Goal: Task Accomplishment & Management: Manage account settings

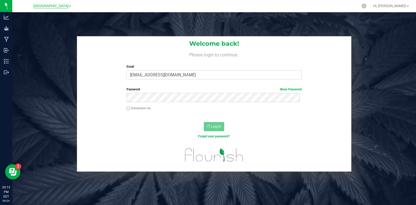
click at [64, 4] on span "[GEOGRAPHIC_DATA]" at bounding box center [51, 6] width 35 height 5
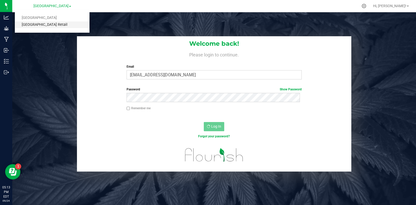
click at [55, 24] on link "[GEOGRAPHIC_DATA] Retail" at bounding box center [52, 24] width 75 height 7
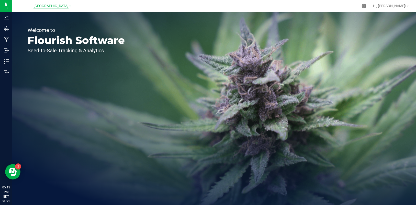
click at [68, 6] on span "[GEOGRAPHIC_DATA]" at bounding box center [51, 6] width 35 height 5
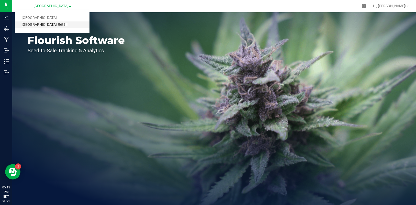
click at [49, 24] on link "[GEOGRAPHIC_DATA] Retail" at bounding box center [52, 24] width 75 height 7
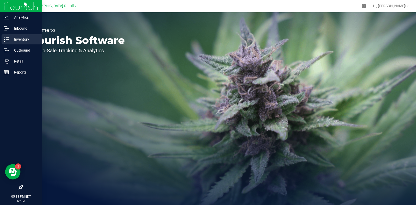
click at [24, 40] on p "Inventory" at bounding box center [24, 39] width 31 height 6
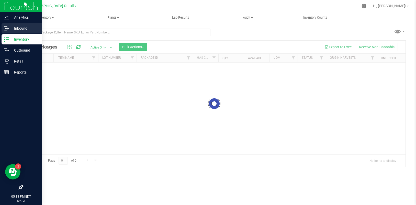
click at [23, 26] on p "Inbound" at bounding box center [24, 28] width 31 height 6
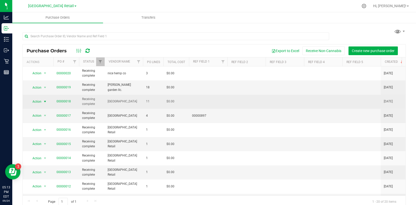
click at [45, 101] on span "select" at bounding box center [45, 102] width 4 height 4
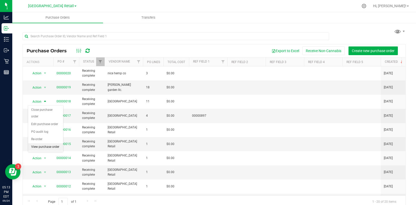
click at [43, 148] on li "View purchase order" at bounding box center [45, 148] width 35 height 8
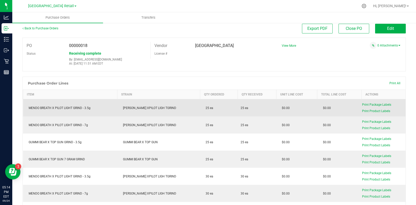
scroll to position [3, 0]
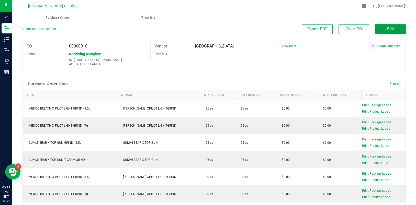
click at [388, 31] on button "Edit" at bounding box center [390, 29] width 31 height 10
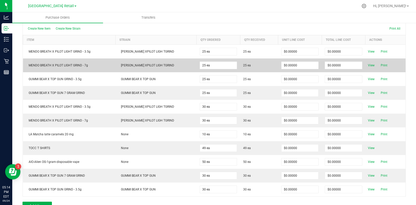
scroll to position [143, 0]
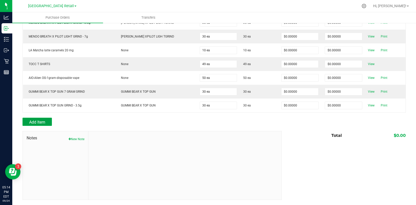
click at [41, 122] on span "Add Item" at bounding box center [37, 122] width 16 height 5
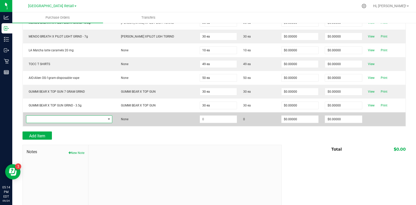
click at [108, 119] on span "NO DATA FOUND" at bounding box center [109, 119] width 4 height 4
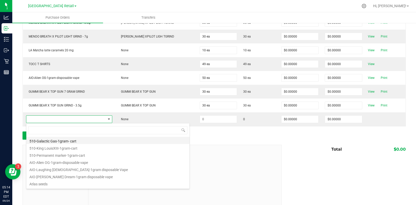
scroll to position [8, 85]
type input "mend"
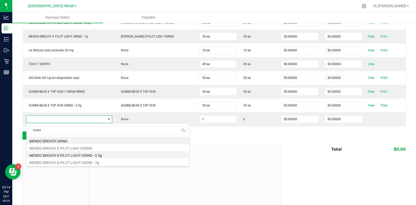
click at [84, 156] on li "MENDO BREATH X PILOT LIGHT GRIND - 3.5g" at bounding box center [107, 154] width 163 height 7
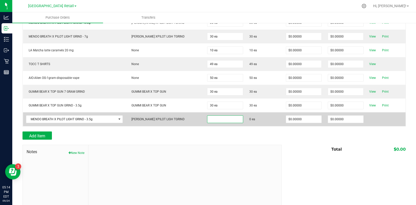
click at [213, 120] on input at bounding box center [225, 119] width 35 height 7
type input "15 ea"
click at [367, 122] on td at bounding box center [386, 120] width 39 height 14
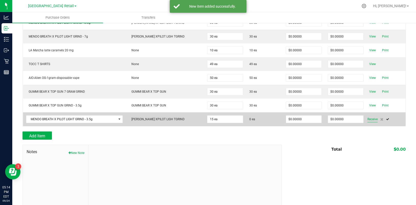
click at [368, 119] on span "Receive" at bounding box center [373, 119] width 10 height 6
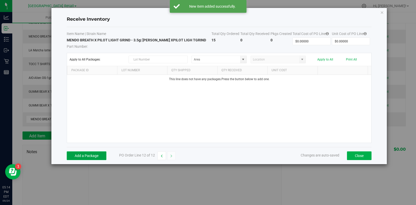
click at [83, 157] on button "Add a Package" at bounding box center [87, 156] width 40 height 9
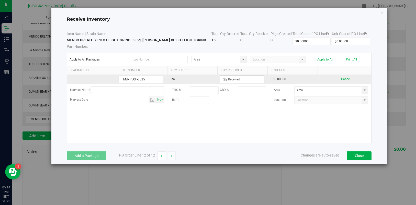
type input "MBXPLGF-3525"
click at [226, 80] on input at bounding box center [242, 79] width 44 height 7
type input "15 ea"
click at [358, 80] on kendo-grid-list "MBXPLGF-3525 ea 15 ea $0.00000 Cancel Harvest Name THC % CBD % Area Harvest Dat…" at bounding box center [219, 109] width 304 height 68
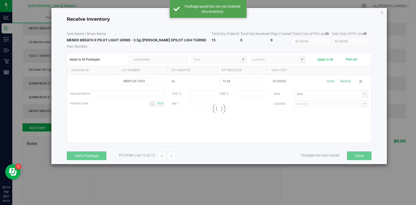
scroll to position [135, 0]
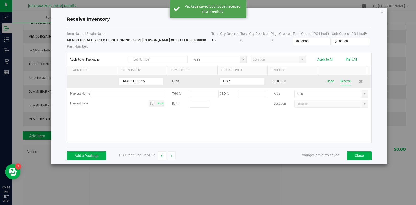
click at [343, 82] on button "Receive" at bounding box center [346, 81] width 10 height 9
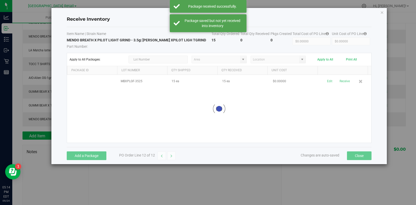
scroll to position [143, 0]
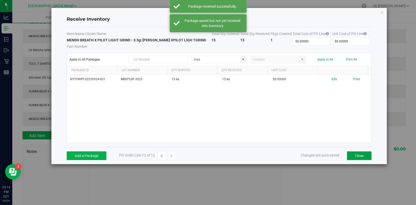
click at [364, 155] on button "Close" at bounding box center [359, 156] width 25 height 9
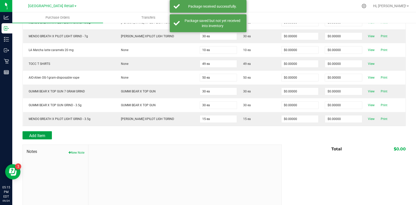
click at [34, 136] on span "Add Item" at bounding box center [37, 136] width 16 height 5
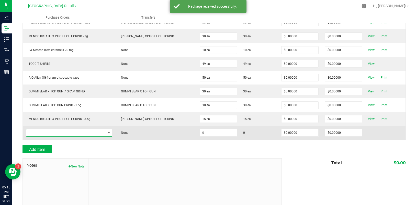
click at [67, 132] on span "NO DATA FOUND" at bounding box center [66, 132] width 80 height 7
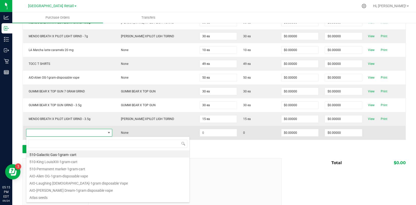
scroll to position [8, 85]
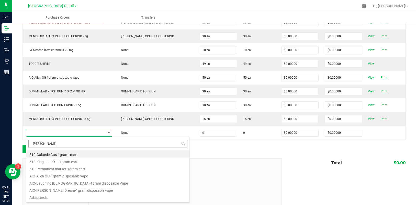
type input "GUMMI"
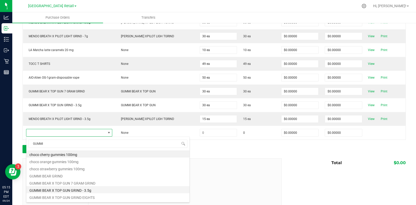
click at [74, 192] on li "GUMMI BEAR X TOP GUN GRIND - 3.5g" at bounding box center [107, 190] width 163 height 7
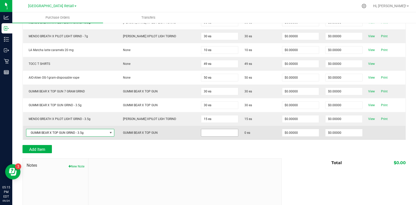
click at [214, 135] on input at bounding box center [219, 132] width 37 height 7
type input "15 ea"
click at [373, 138] on td at bounding box center [386, 133] width 40 height 14
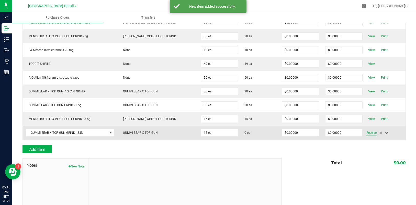
click at [368, 132] on span "Receive" at bounding box center [372, 133] width 10 height 6
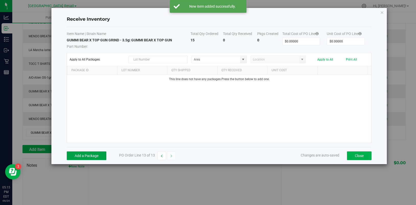
click at [83, 157] on button "Add a Package" at bounding box center [87, 156] width 40 height 9
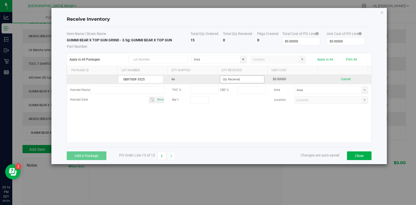
type input "GBXTGGF-3525"
click at [234, 79] on input at bounding box center [242, 79] width 44 height 7
type input "15 ea"
click at [359, 78] on kendo-grid-list "GBXTGGF-3525 ea 15 ea $0.00000 Cancel Harvest Name THC % CBD % Area Harvest Dat…" at bounding box center [219, 109] width 304 height 68
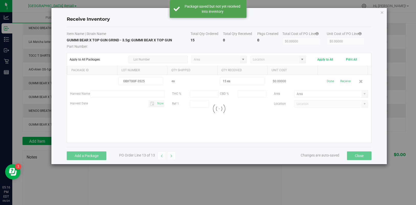
scroll to position [135, 0]
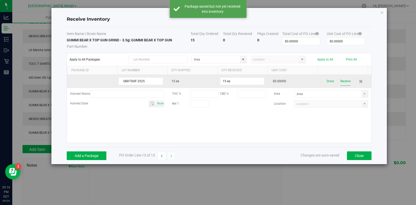
click at [343, 81] on button "Receive" at bounding box center [346, 81] width 10 height 9
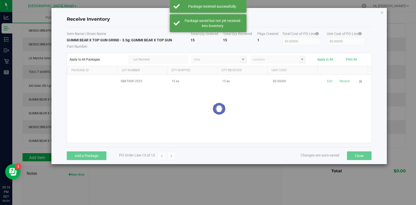
scroll to position [143, 0]
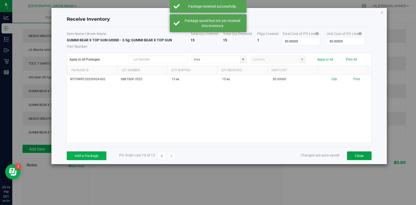
click at [361, 155] on button "Close" at bounding box center [359, 156] width 25 height 9
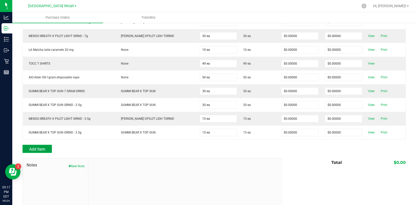
click at [31, 150] on span "Add Item" at bounding box center [37, 149] width 16 height 5
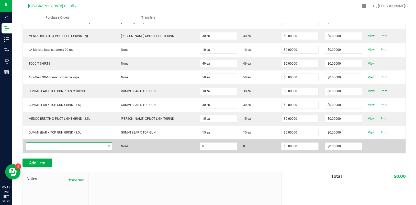
click at [107, 146] on span "NO DATA FOUND" at bounding box center [109, 147] width 4 height 4
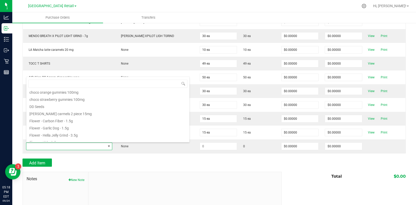
scroll to position [170, 0]
click at [83, 111] on li "dulce de leche carmels 2 piece 15mg" at bounding box center [107, 110] width 163 height 7
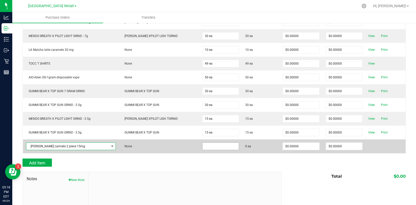
click at [207, 147] on input at bounding box center [221, 146] width 36 height 7
type input "10 ea"
click at [369, 148] on td at bounding box center [386, 147] width 40 height 14
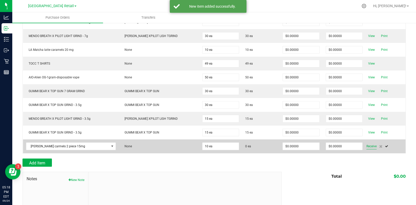
click at [367, 147] on span "Receive" at bounding box center [372, 147] width 10 height 6
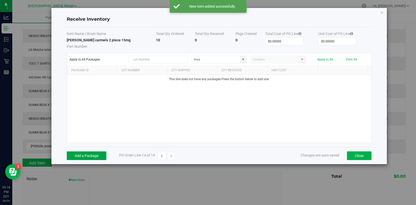
click at [82, 154] on button "Add a Package" at bounding box center [87, 156] width 40 height 9
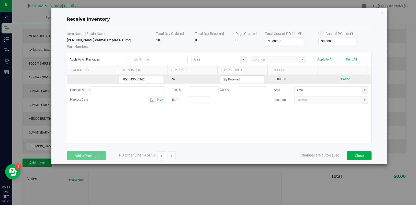
type input "850043506942"
click at [231, 77] on input at bounding box center [242, 79] width 44 height 7
type input "10 ea"
click at [362, 77] on kendo-grid-list "850043506942 ea 10 ea $0.00000 Cancel Harvest Name THC % CBD % Area Harvest Dat…" at bounding box center [219, 109] width 304 height 68
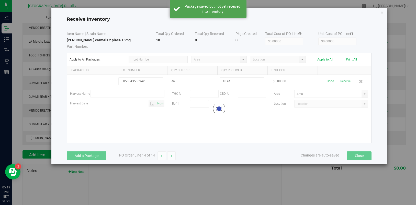
scroll to position [135, 0]
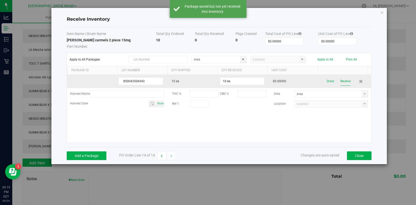
click at [342, 81] on button "Receive" at bounding box center [346, 81] width 10 height 9
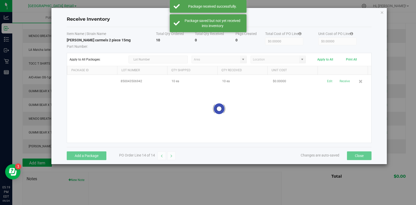
scroll to position [144, 0]
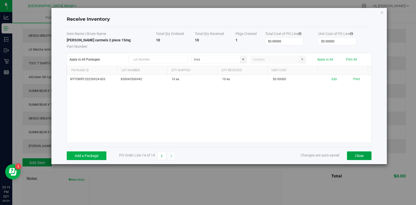
click at [361, 157] on button "Close" at bounding box center [359, 156] width 25 height 9
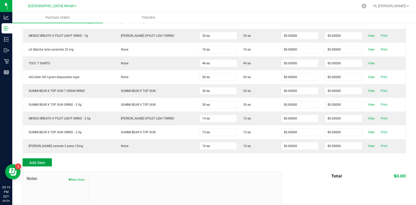
click at [34, 164] on span "Add Item" at bounding box center [37, 163] width 16 height 5
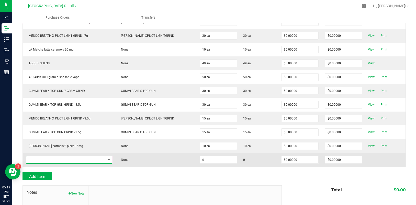
click at [110, 160] on span "NO DATA FOUND" at bounding box center [109, 160] width 4 height 4
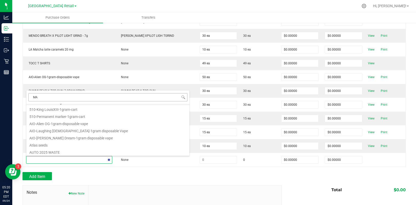
scroll to position [0, 0]
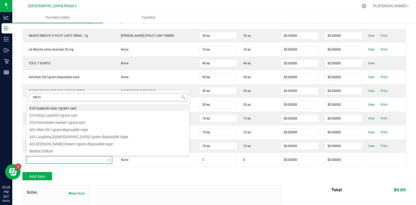
type input "MATCH"
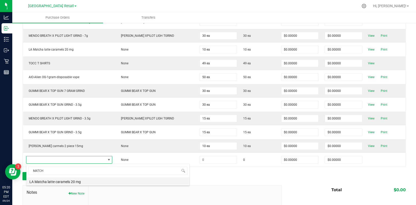
click at [56, 183] on li "LA Matcha latte caramels 20 mg" at bounding box center [107, 181] width 163 height 7
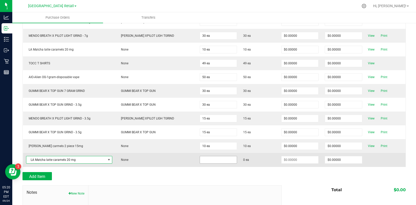
click at [200, 160] on input at bounding box center [218, 160] width 37 height 7
type input "10 ea"
click at [374, 161] on td at bounding box center [386, 160] width 40 height 14
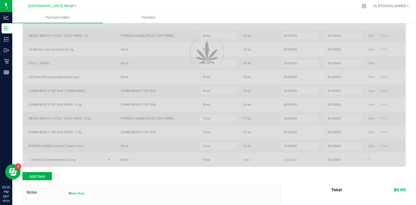
type input "$0.00000"
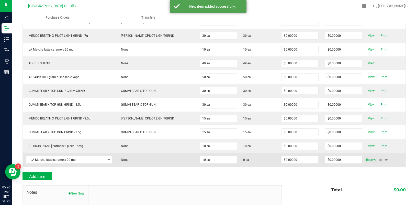
click at [369, 159] on span "Receive" at bounding box center [371, 160] width 10 height 6
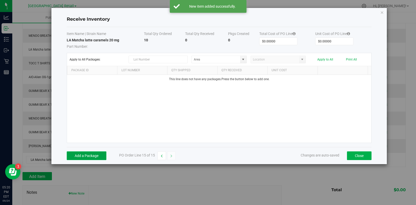
click at [87, 156] on button "Add a Package" at bounding box center [87, 156] width 40 height 9
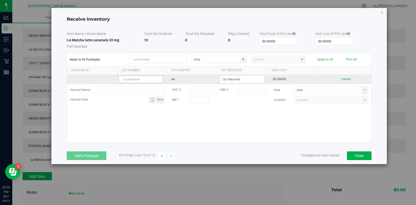
click at [135, 79] on input "text" at bounding box center [140, 80] width 45 height 8
type input "850043506935"
click at [228, 80] on input at bounding box center [242, 79] width 44 height 7
type input "10 ea"
click at [329, 81] on kendo-grid-list "850043506935 ea 10 ea $0.00000 Cancel Harvest Name THC % CBD % Area Harvest Dat…" at bounding box center [219, 109] width 304 height 68
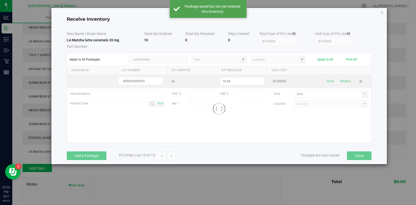
scroll to position [135, 0]
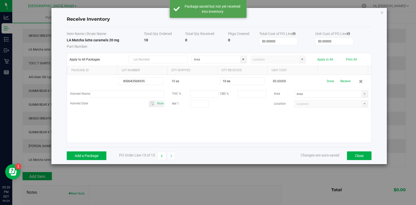
click at [343, 82] on button "Receive" at bounding box center [346, 81] width 10 height 9
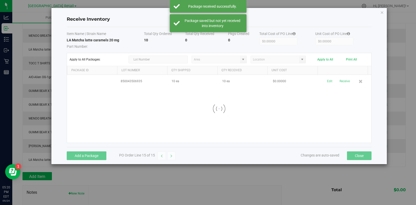
scroll to position [144, 0]
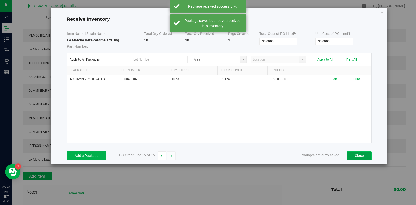
click at [363, 156] on button "Close" at bounding box center [359, 156] width 25 height 9
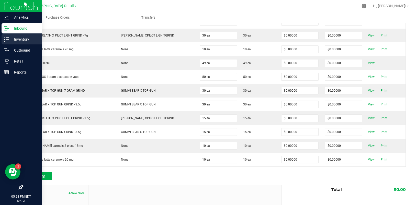
click at [20, 38] on p "Inventory" at bounding box center [24, 39] width 31 height 6
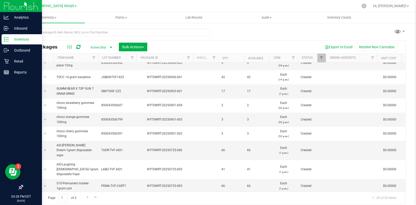
scroll to position [158, 0]
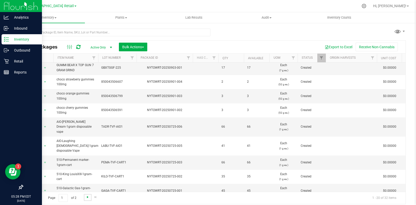
click at [87, 198] on span "Go to the next page" at bounding box center [88, 197] width 4 height 4
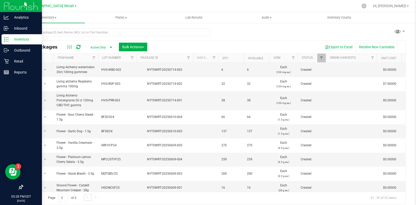
scroll to position [49, 0]
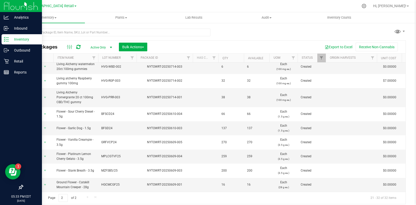
click at [70, 5] on link "[GEOGRAPHIC_DATA] Retail" at bounding box center [52, 5] width 48 height 5
click at [53, 24] on link "[GEOGRAPHIC_DATA] Retail" at bounding box center [52, 24] width 75 height 7
click at [22, 73] on p "Reports" at bounding box center [24, 72] width 31 height 6
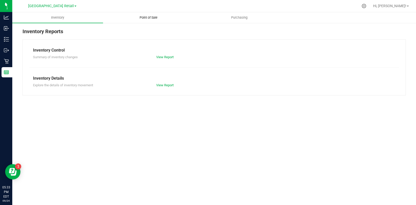
click at [150, 17] on span "Point of Sale" at bounding box center [149, 17] width 32 height 5
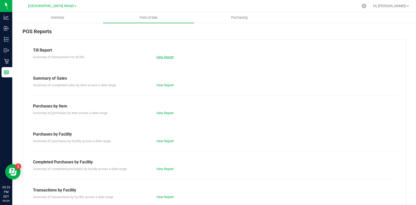
click at [164, 59] on link "View Report" at bounding box center [164, 57] width 17 height 4
